Goal: Task Accomplishment & Management: Manage account settings

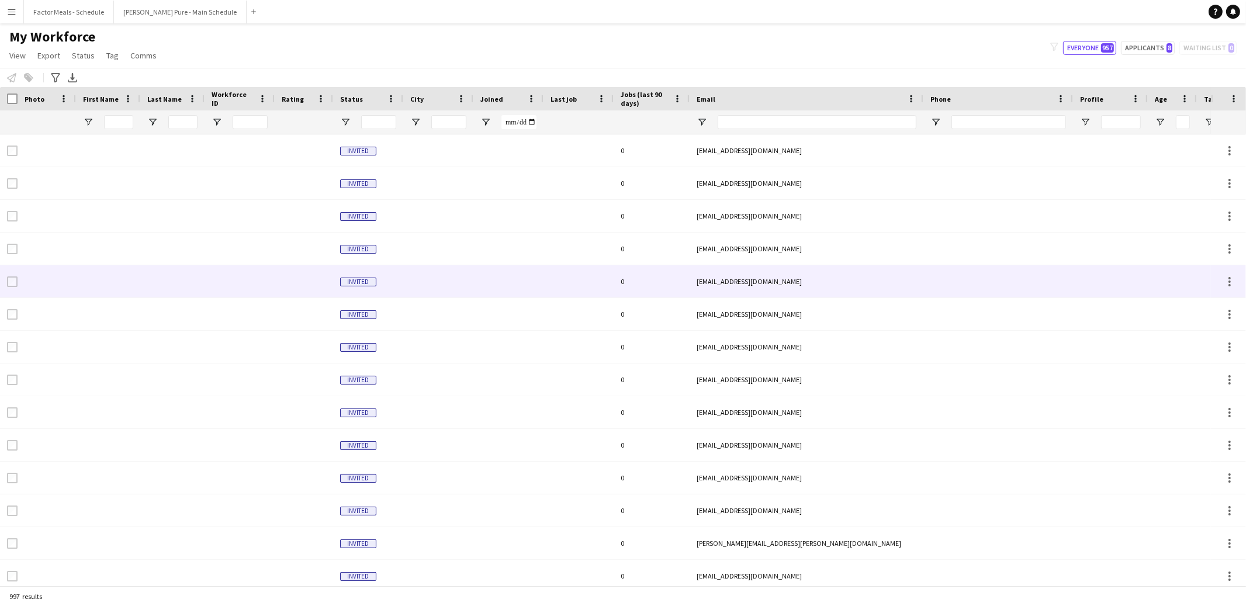
type input "*****"
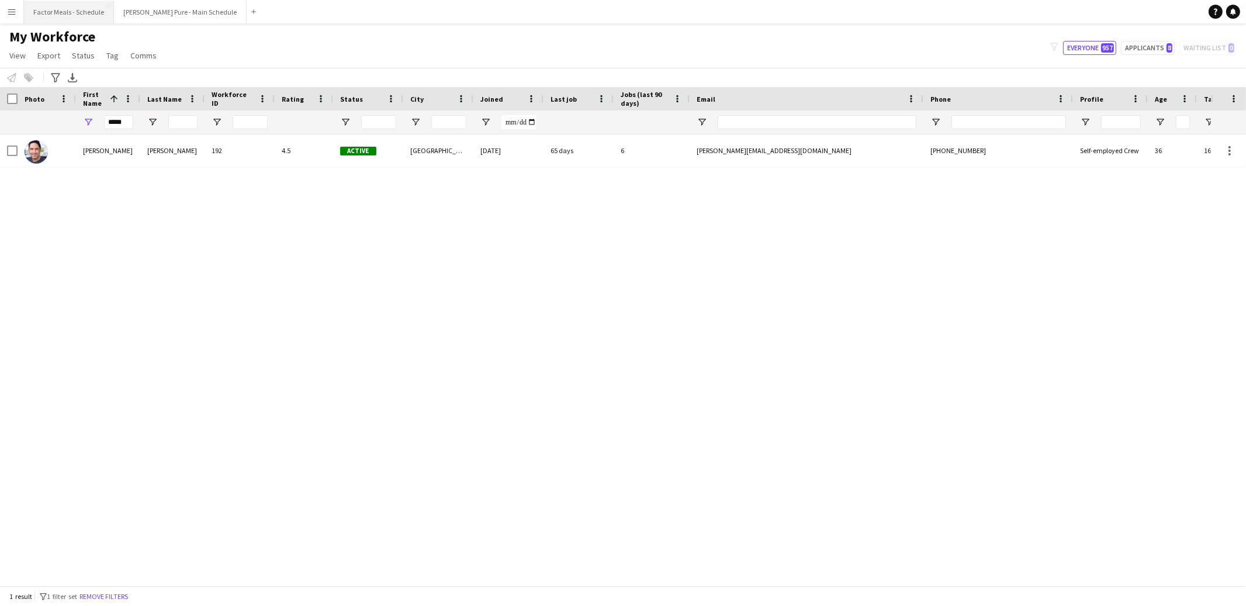
click at [60, 15] on button "Factor Meals - Schedule Close" at bounding box center [69, 12] width 90 height 23
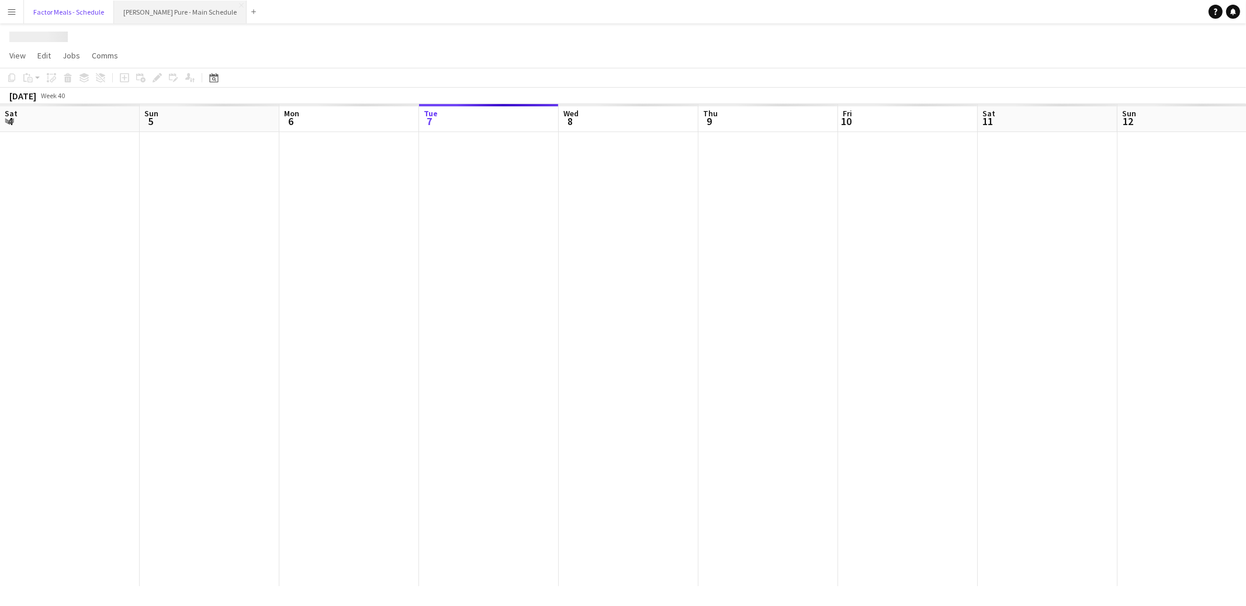
scroll to position [0, 279]
click at [176, 5] on button "[PERSON_NAME] Pure - Main Schedule Close" at bounding box center [180, 12] width 133 height 23
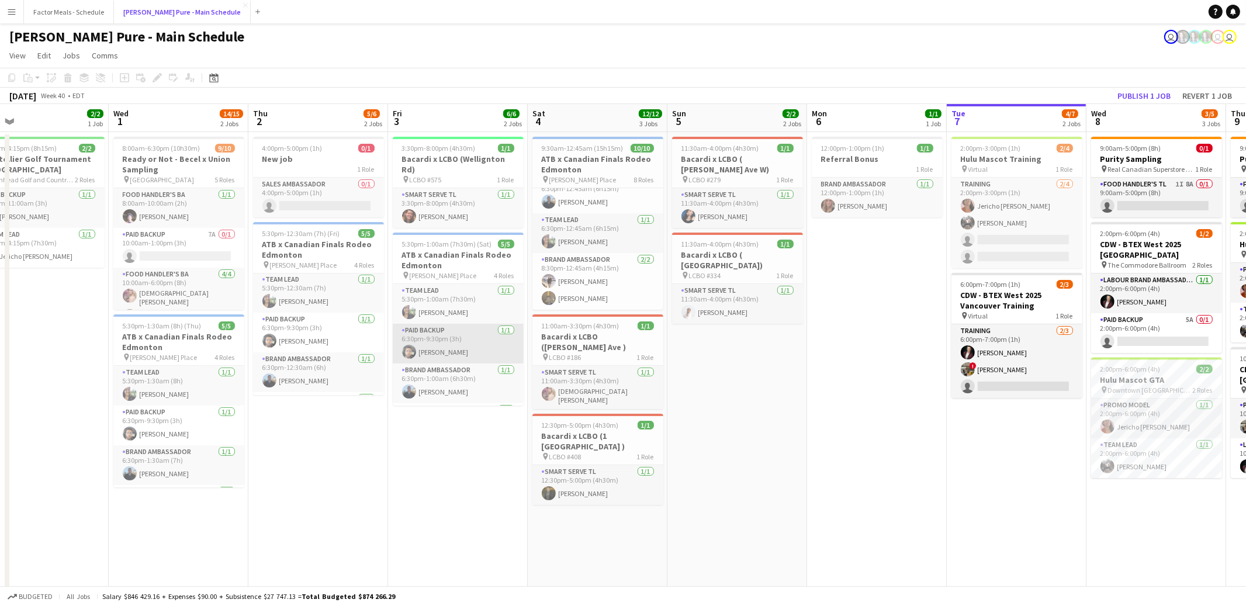
scroll to position [0, 262]
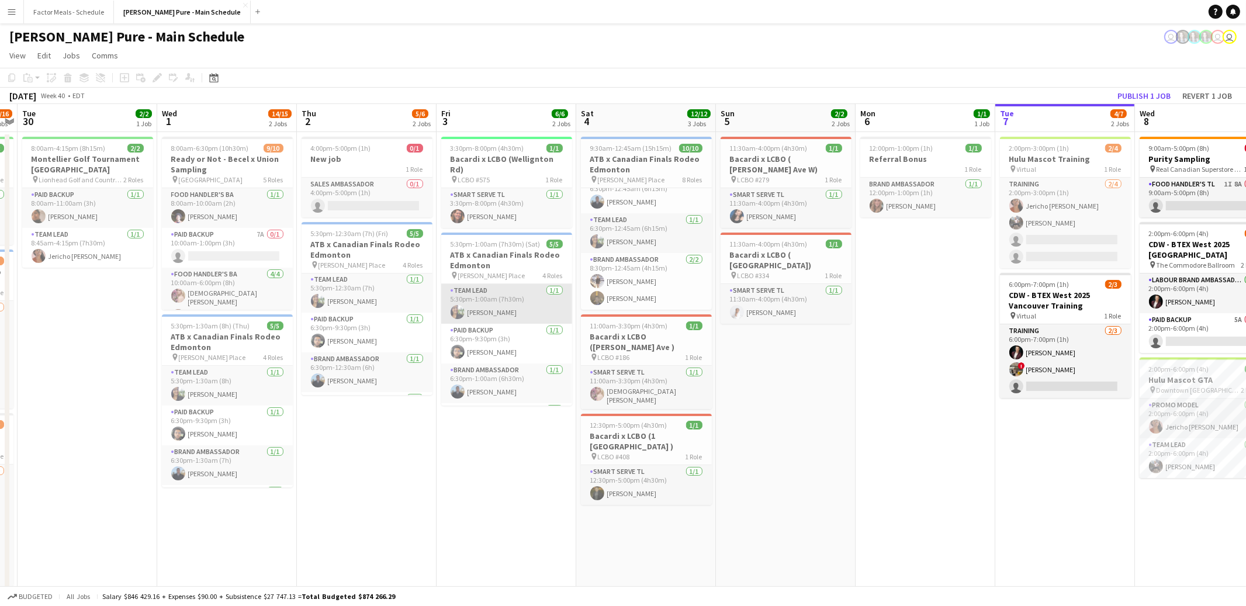
click at [470, 299] on app-card-role "Team Lead [DATE] 5:30pm-1:00am (7h30m) [PERSON_NAME]" at bounding box center [506, 304] width 131 height 40
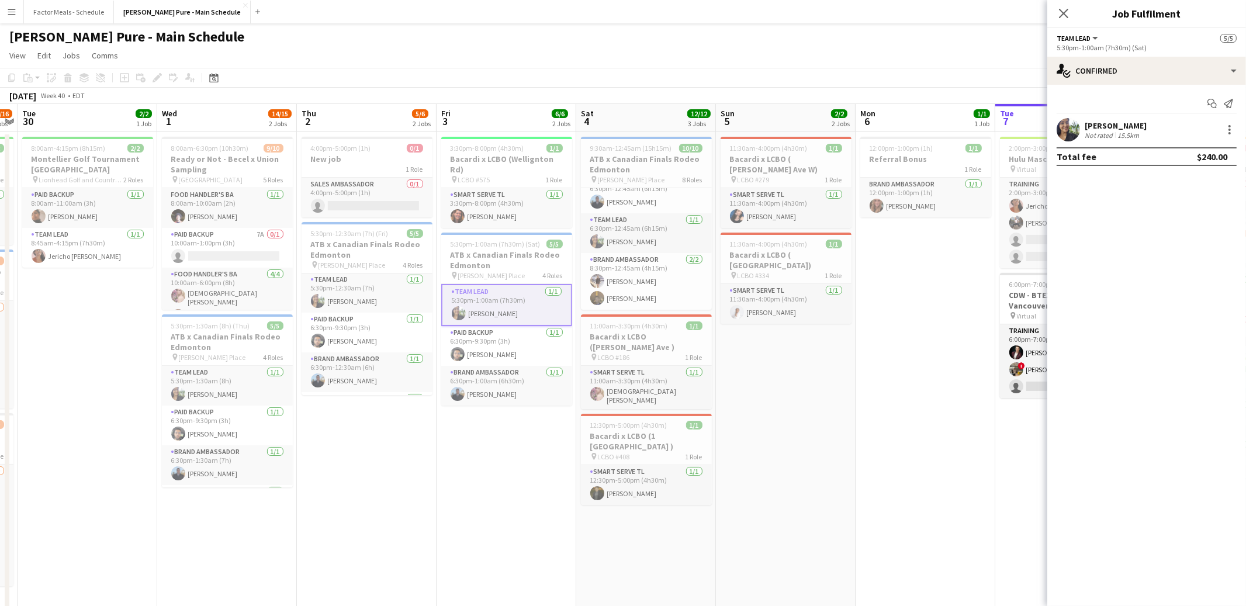
click at [1065, 126] on app-user-avatar at bounding box center [1068, 129] width 23 height 23
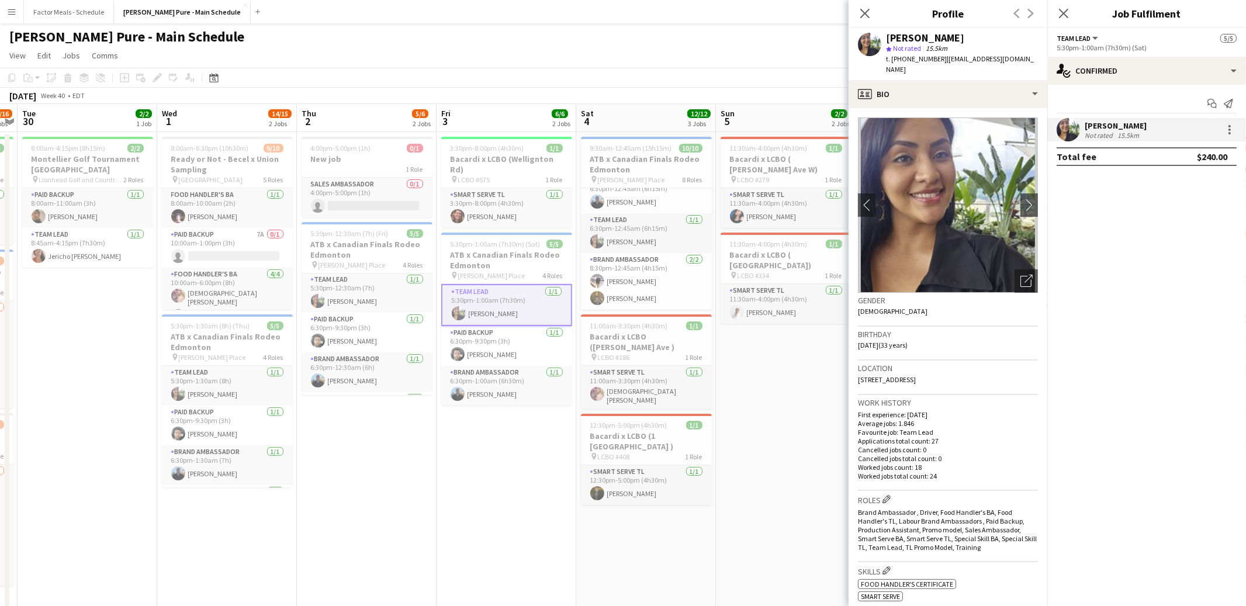
scroll to position [334, 0]
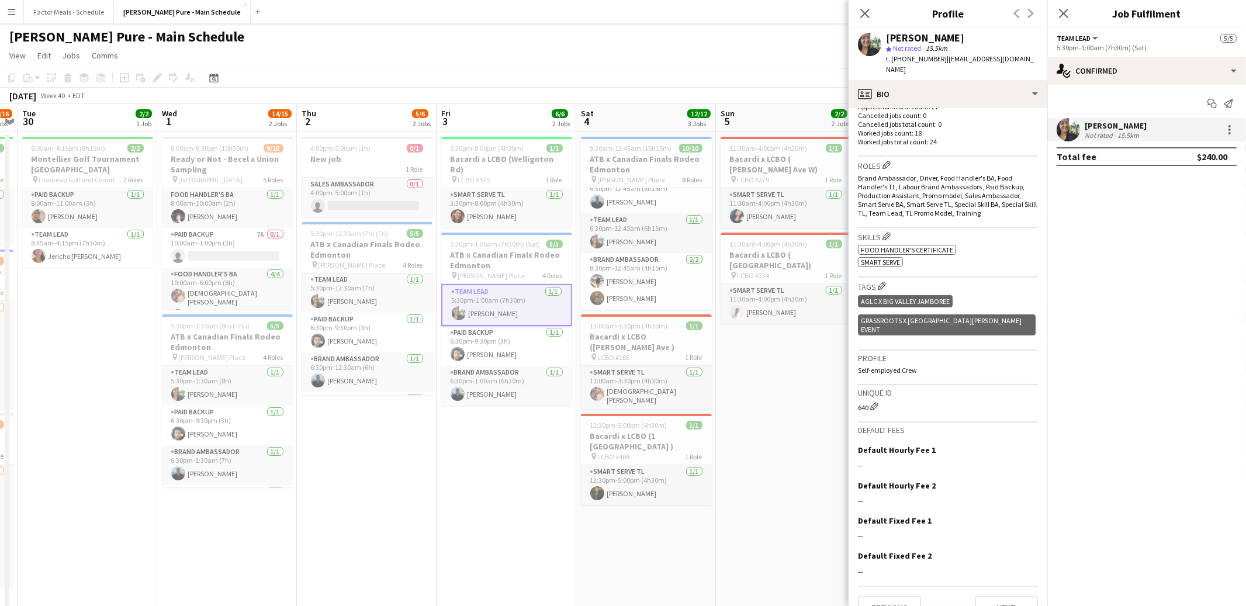
click at [1237, 129] on div "[PERSON_NAME] Not rated 15.5km" at bounding box center [1146, 129] width 199 height 23
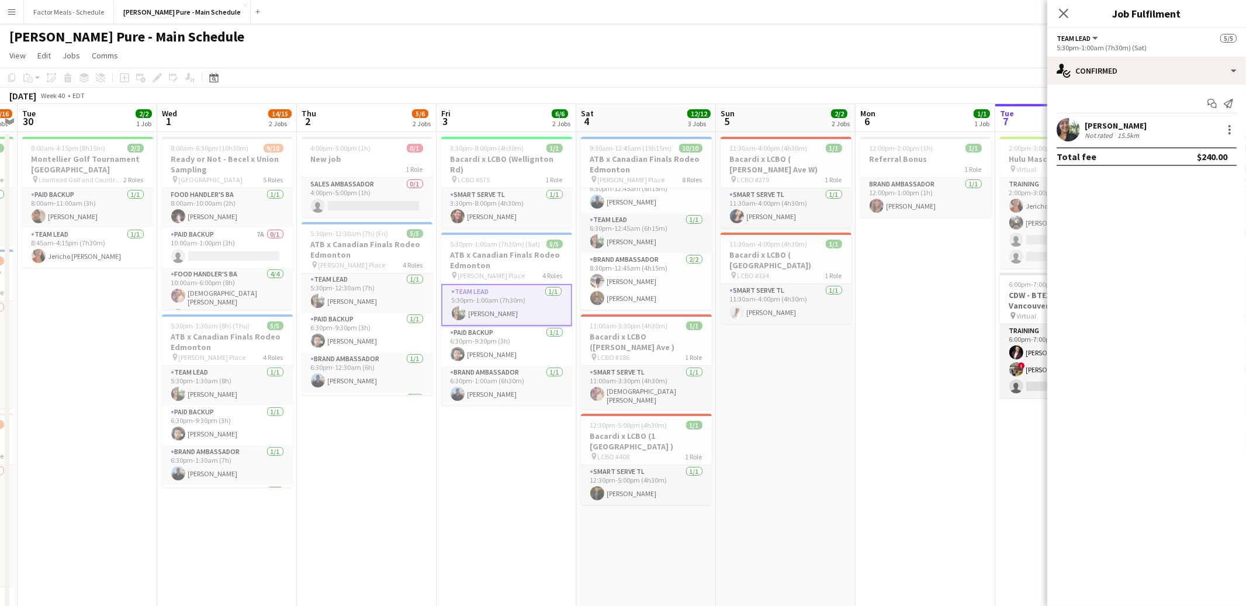
click at [1099, 38] on button "Team Lead" at bounding box center [1078, 38] width 43 height 9
click at [1091, 54] on li "All roles" at bounding box center [1095, 58] width 58 height 11
click at [1097, 36] on button "All roles" at bounding box center [1078, 38] width 42 height 9
click at [1228, 124] on div at bounding box center [1229, 130] width 14 height 14
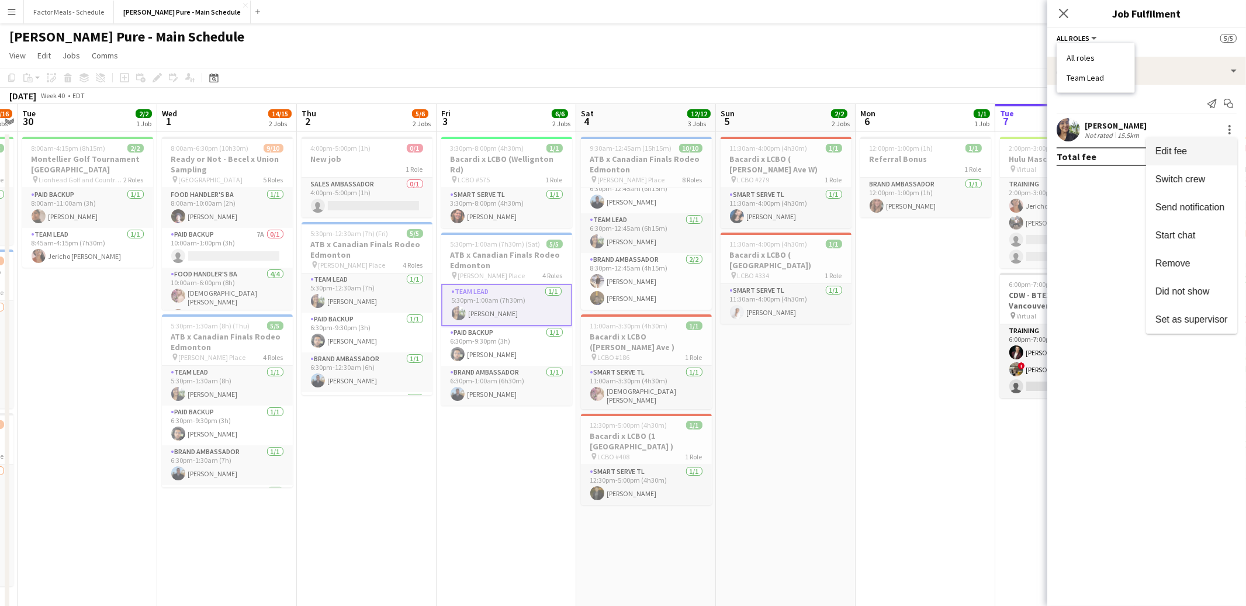
click at [1184, 155] on span "Edit fee" at bounding box center [1171, 151] width 32 height 10
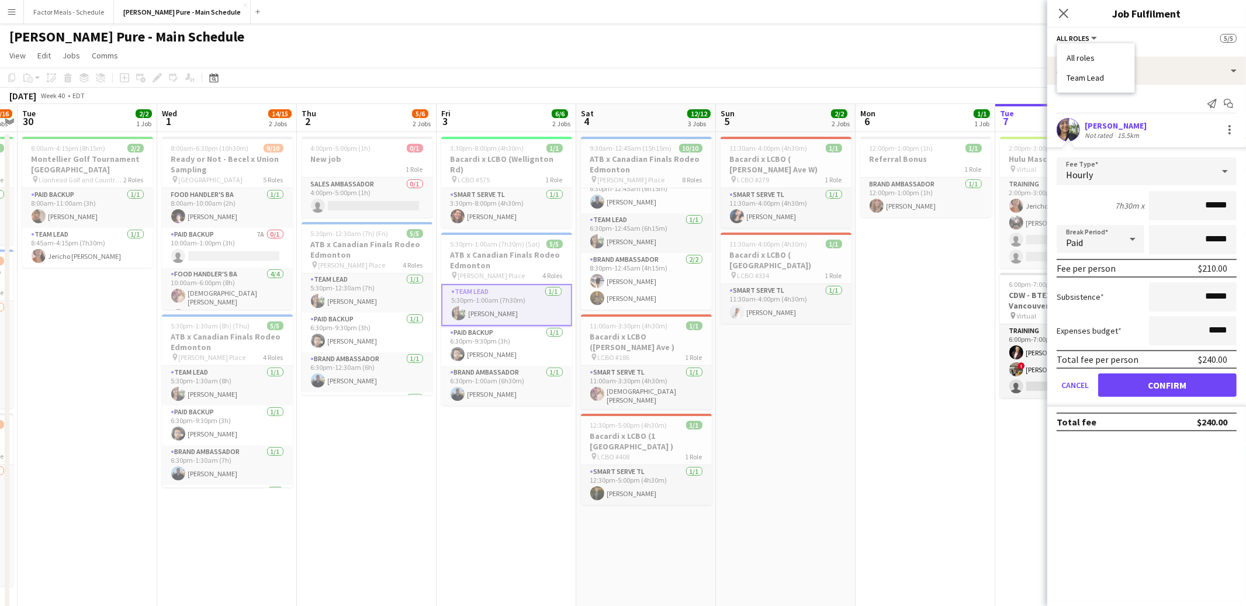
click at [913, 377] on app-date-cell "12:00pm-1:00pm (1h) 1/1 Referral Bonus 1 Role Brand Ambassador [DATE] 12:00pm-1…" at bounding box center [925, 385] width 140 height 507
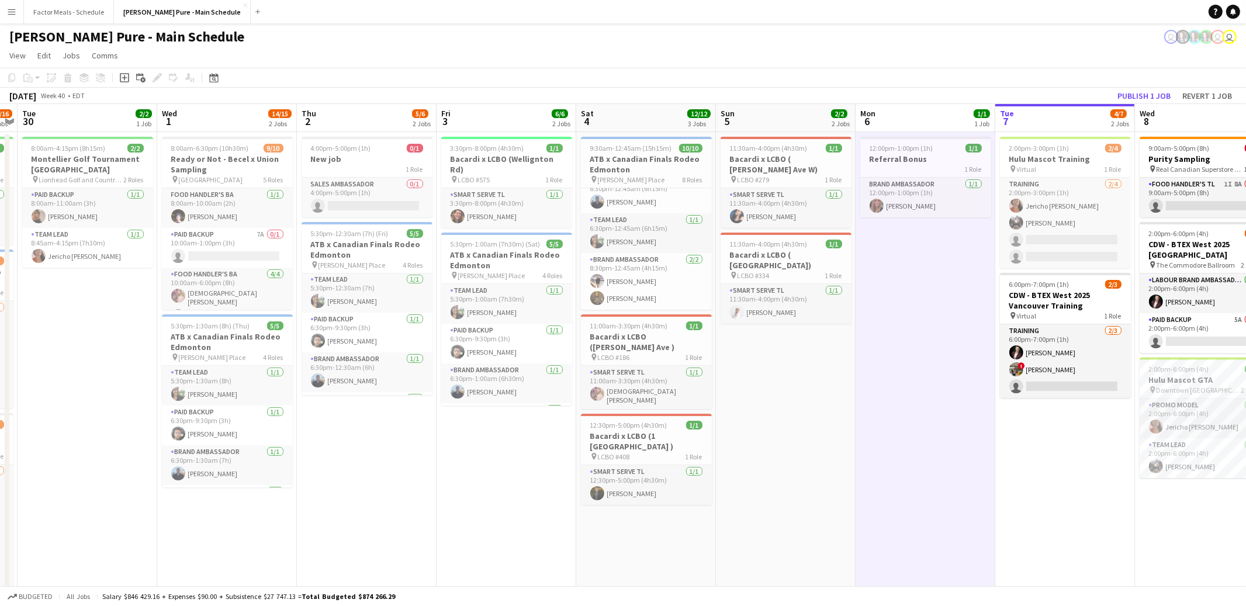
click at [1034, 410] on app-date-cell "2:00pm-3:00pm (1h) 2/4 Hulu Mascot Training pin Virtual 1 Role Training [DATE] …" at bounding box center [1065, 385] width 140 height 507
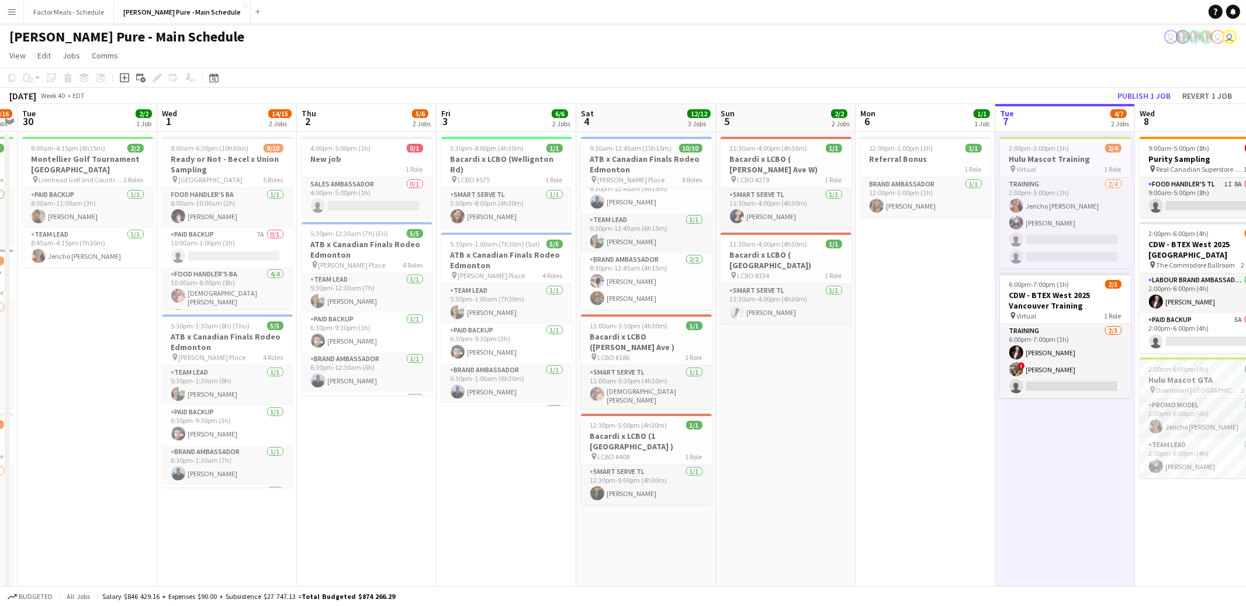
click at [1015, 22] on app-navbar "Menu Boards Boards Boards All jobs Status Workforce Workforce My Workforce Recr…" at bounding box center [623, 11] width 1246 height 23
